Goal: Task Accomplishment & Management: Manage account settings

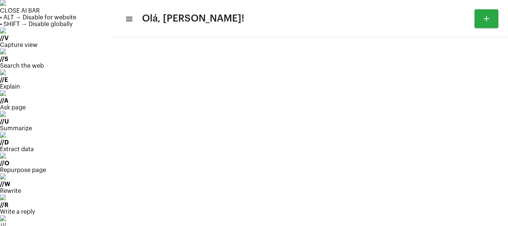
scroll to position [72, 0]
drag, startPoint x: 46, startPoint y: 72, endPoint x: 41, endPoint y: 75, distance: 6.0
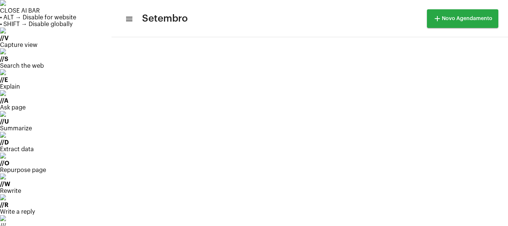
scroll to position [215, 0]
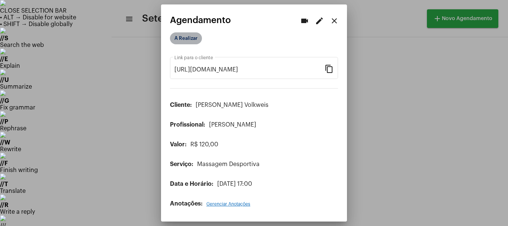
click at [177, 35] on mat-chip "A Realizar" at bounding box center [186, 38] width 32 height 12
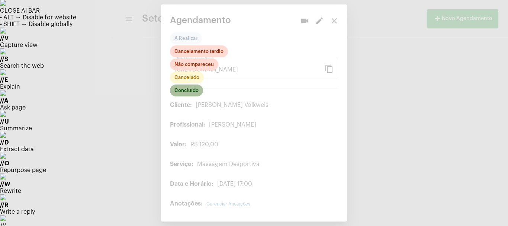
click at [195, 87] on mat-chip "Concluído" at bounding box center [186, 90] width 33 height 12
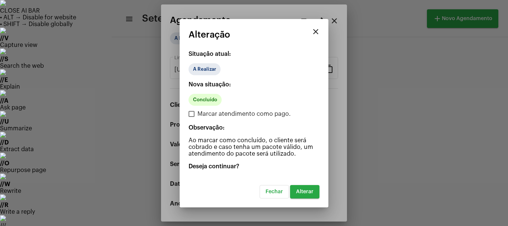
click at [311, 193] on span "Alterar" at bounding box center [304, 191] width 17 height 5
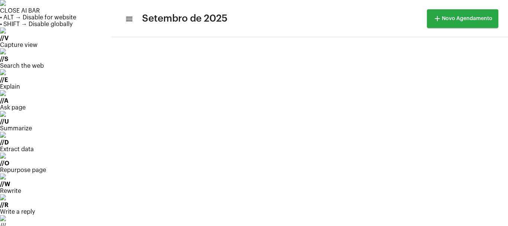
scroll to position [74, 0]
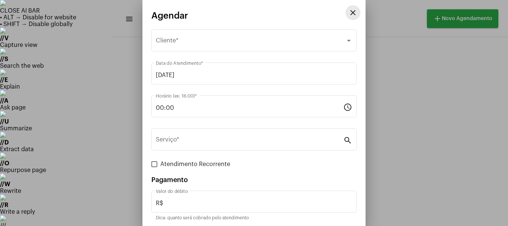
click at [349, 14] on mat-icon "close" at bounding box center [353, 12] width 9 height 9
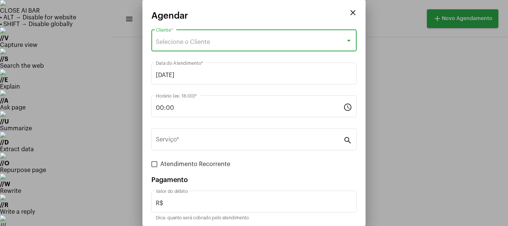
click at [177, 43] on span "Selecione o Cliente" at bounding box center [183, 42] width 54 height 6
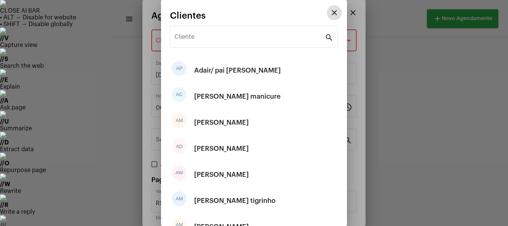
click at [177, 43] on div "Cliente" at bounding box center [249, 35] width 150 height 23
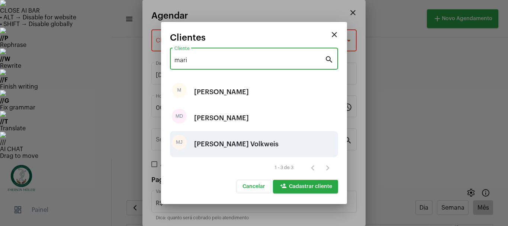
type input "mari"
click at [221, 144] on div "[PERSON_NAME] Volkweis" at bounding box center [236, 144] width 84 height 22
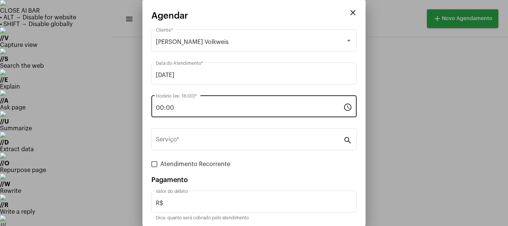
drag, startPoint x: 193, startPoint y: 104, endPoint x: 157, endPoint y: 110, distance: 35.8
click at [157, 110] on div "00:00 Horário (ex: 18:00) *" at bounding box center [250, 105] width 188 height 23
drag, startPoint x: 177, startPoint y: 100, endPoint x: 157, endPoint y: 107, distance: 20.9
click at [157, 107] on div "00:00 Horário (ex: 18:00) *" at bounding box center [250, 105] width 188 height 23
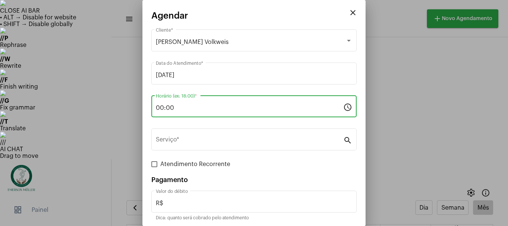
click at [205, 111] on div "00:00 Horário (ex: 18:00) *" at bounding box center [250, 105] width 188 height 23
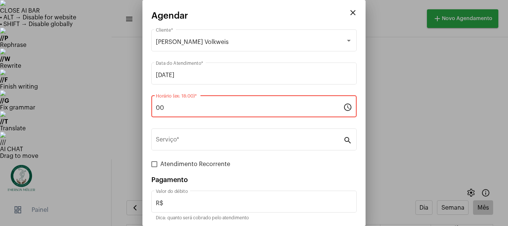
type input "0"
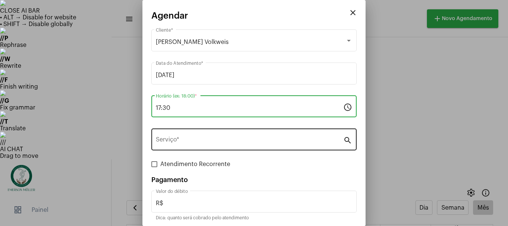
type input "17:30"
click at [179, 142] on input "Serviço *" at bounding box center [250, 141] width 188 height 7
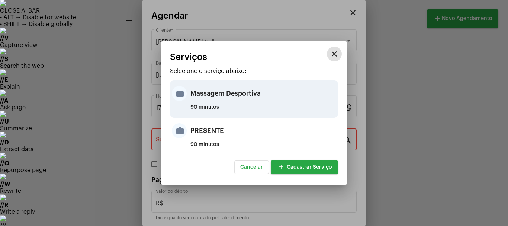
click at [200, 98] on div "Massagem Desportiva" at bounding box center [263, 93] width 146 height 22
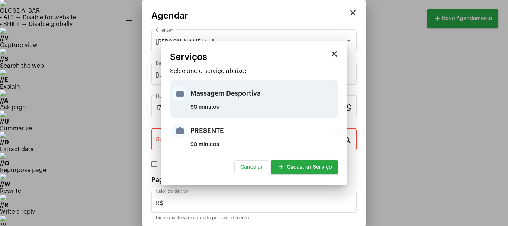
type input "Massagem Desportiva"
type input "R$ 120"
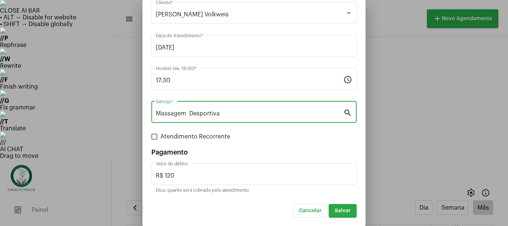
scroll to position [28, 0]
click at [336, 211] on span "Salvar" at bounding box center [343, 210] width 16 height 5
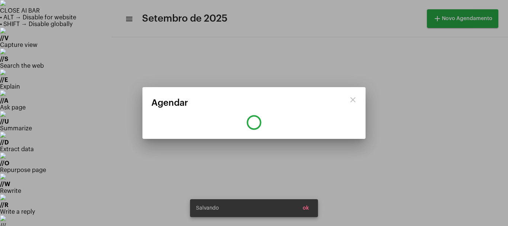
scroll to position [0, 0]
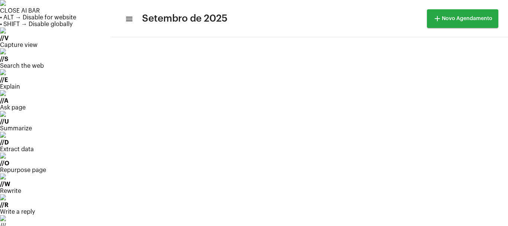
scroll to position [99, 0]
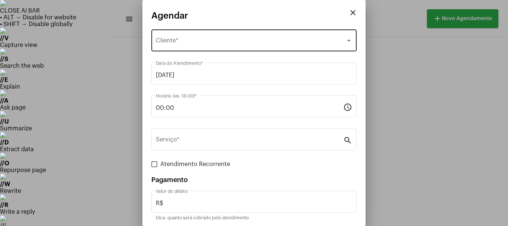
click at [198, 38] on div "Selecione o Cliente Cliente *" at bounding box center [254, 39] width 196 height 23
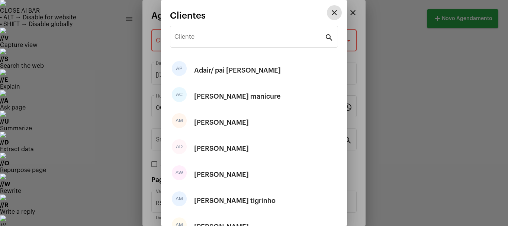
click at [198, 38] on input "Cliente" at bounding box center [249, 38] width 150 height 7
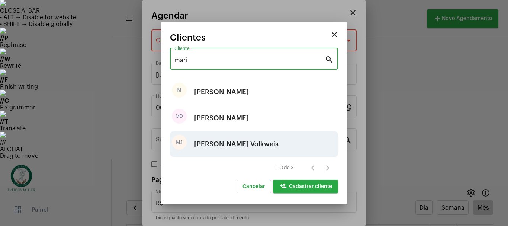
type input "mari"
click at [222, 144] on div "[PERSON_NAME] Volkweis" at bounding box center [236, 144] width 84 height 22
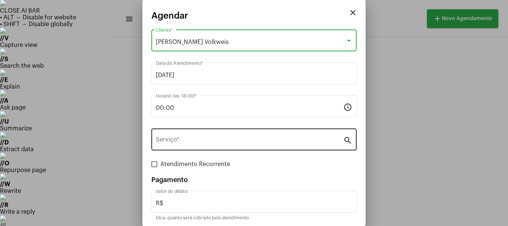
click at [218, 140] on input "Serviço *" at bounding box center [250, 141] width 188 height 7
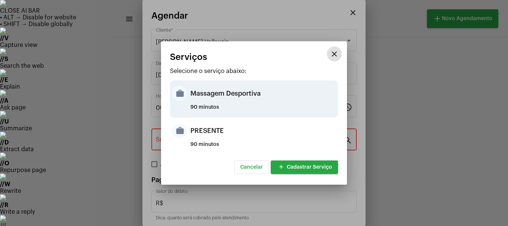
click at [202, 92] on div "Massagem Desportiva" at bounding box center [263, 93] width 146 height 22
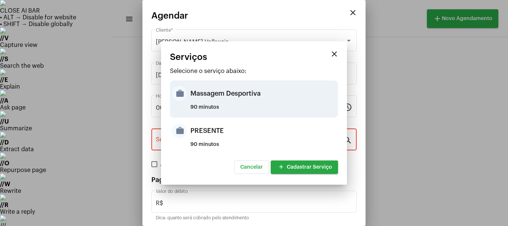
type input "Massagem Desportiva"
type input "R$ 120"
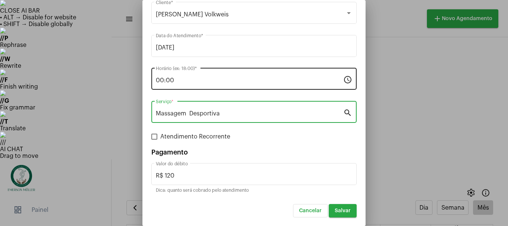
scroll to position [28, 0]
click at [199, 83] on input "00:00" at bounding box center [250, 80] width 188 height 7
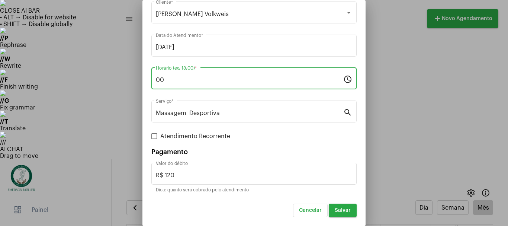
type input "0"
type input "17:00"
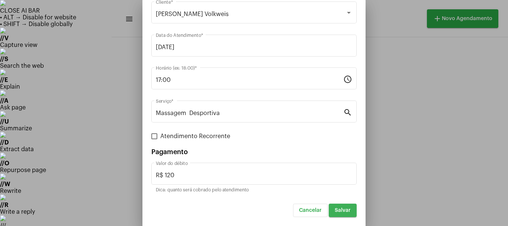
click at [336, 209] on span "Salvar" at bounding box center [343, 210] width 16 height 5
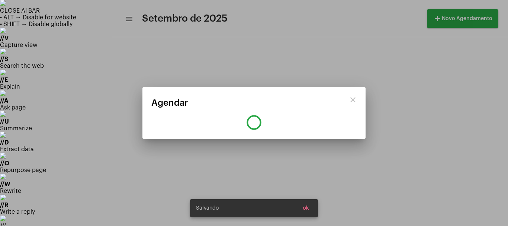
scroll to position [0, 0]
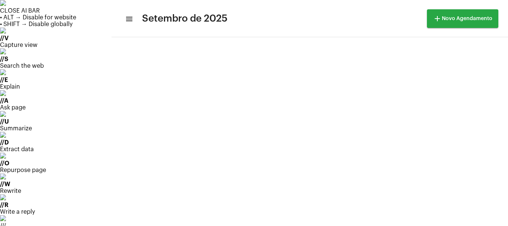
scroll to position [74, 0]
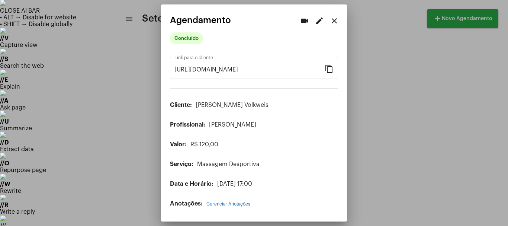
click at [334, 20] on mat-icon "close" at bounding box center [334, 20] width 9 height 9
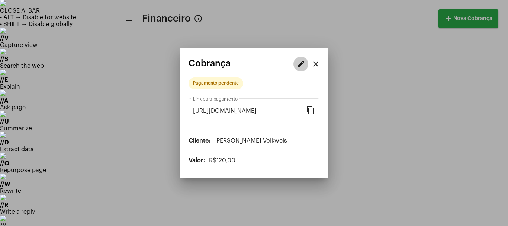
click at [297, 61] on mat-icon "edit" at bounding box center [301, 64] width 9 height 9
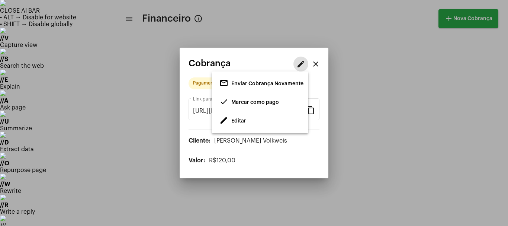
click at [234, 122] on span "Editar" at bounding box center [238, 120] width 15 height 5
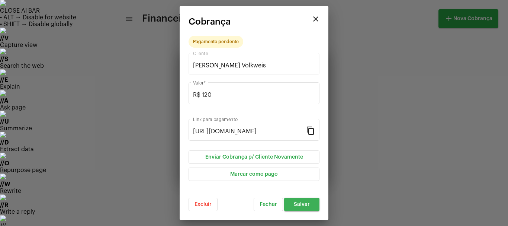
click at [298, 206] on span "Salvar" at bounding box center [302, 204] width 16 height 5
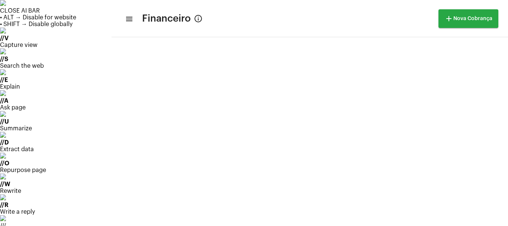
scroll to position [190, 0]
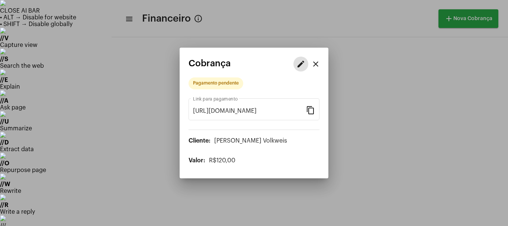
click at [305, 63] on button "edit" at bounding box center [301, 64] width 15 height 15
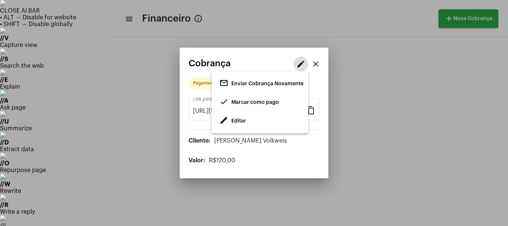
click at [248, 104] on span "Marcar como pago" at bounding box center [255, 102] width 48 height 5
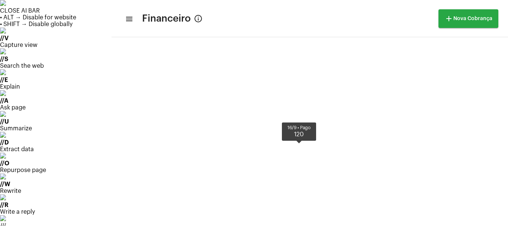
scroll to position [67, 0]
